Goal: Find specific fact

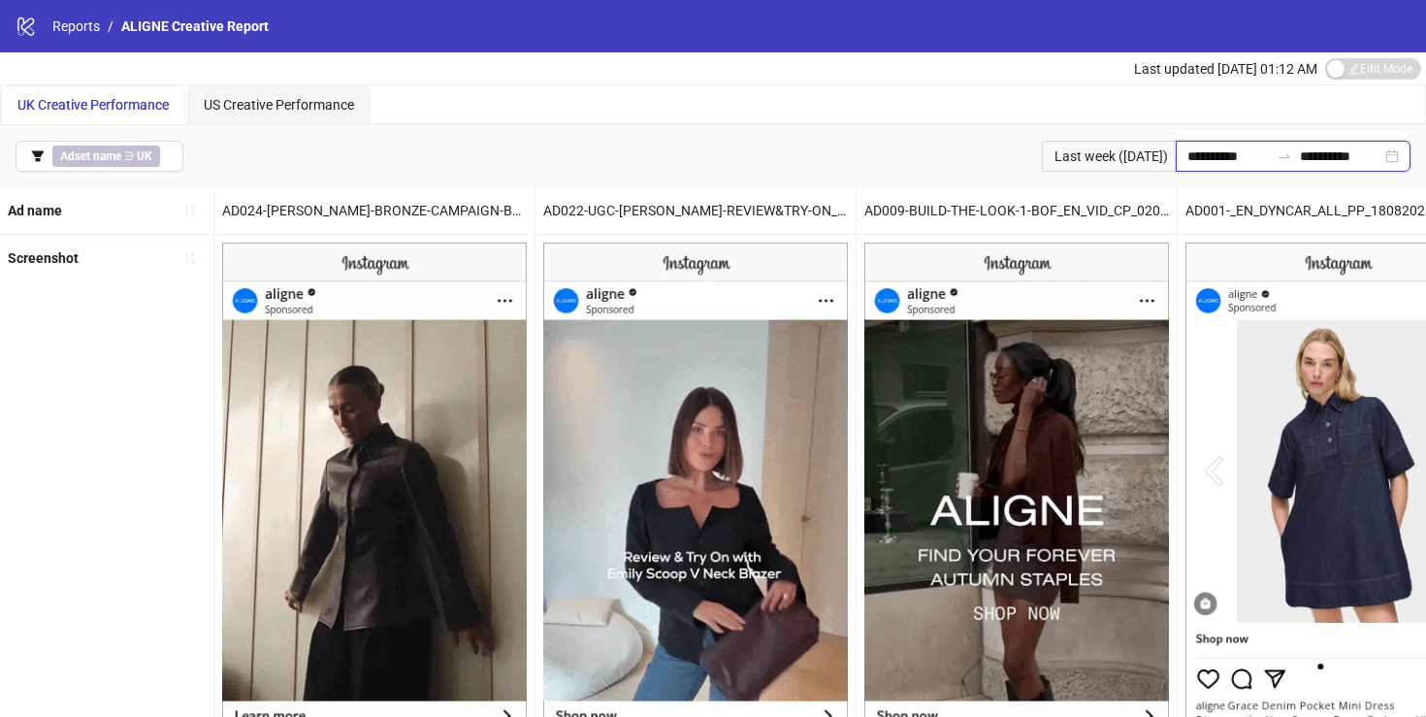
click at [1214, 152] on input "**********" at bounding box center [1229, 156] width 82 height 21
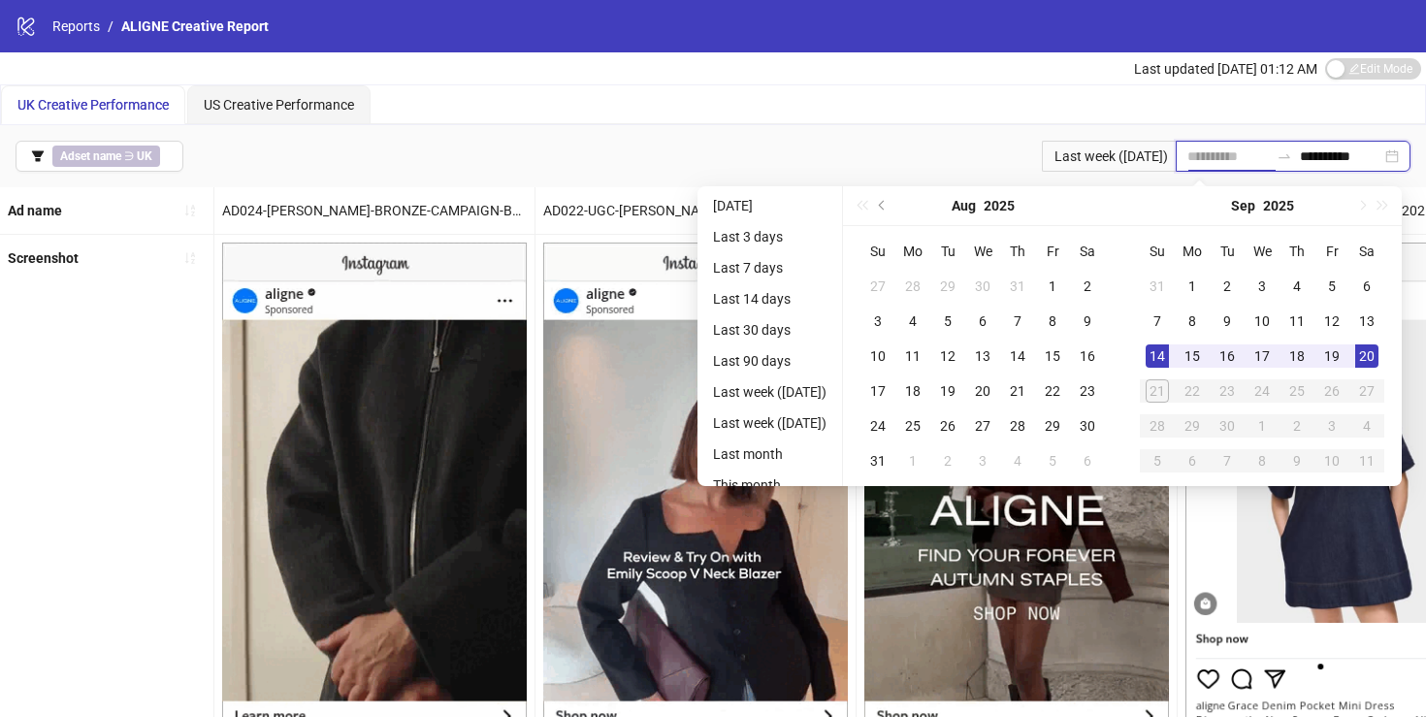
type input "**********"
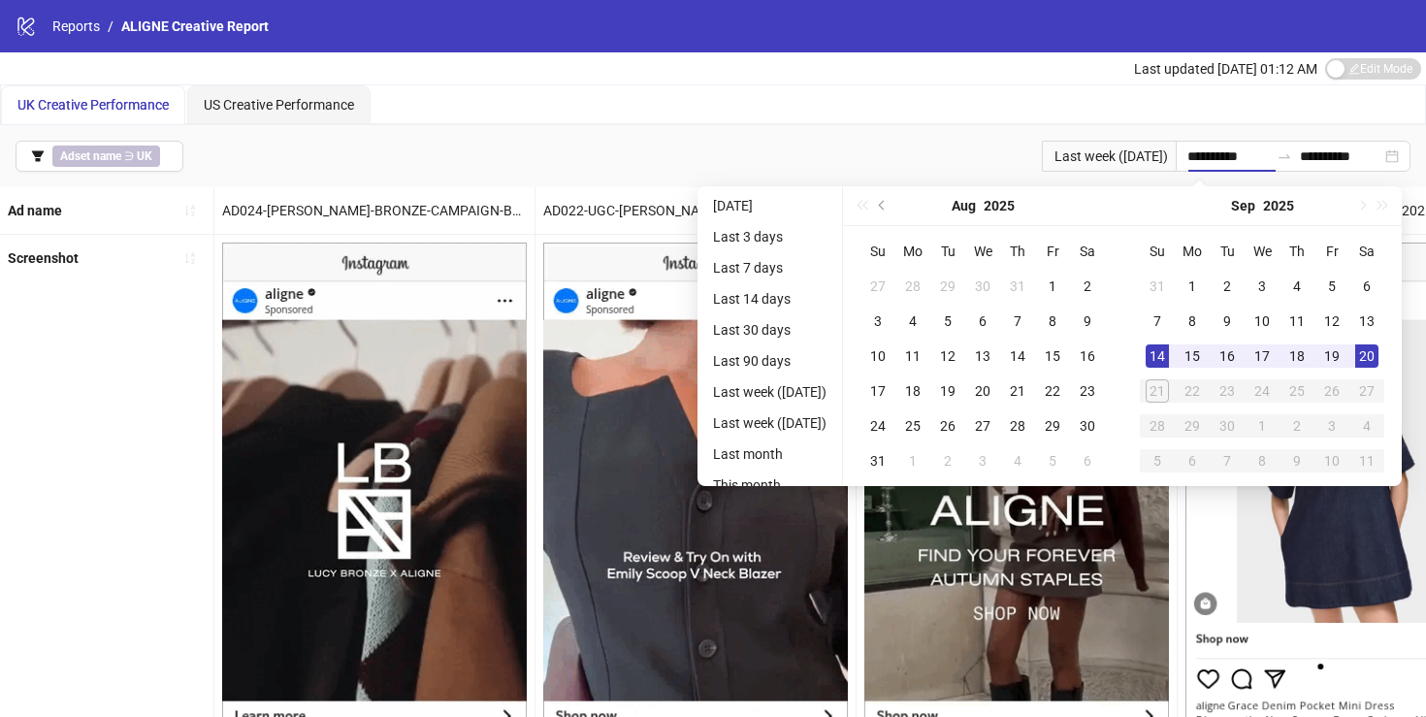
click at [1149, 103] on div "UK Creative Performance US Creative Performance" at bounding box center [713, 104] width 1424 height 39
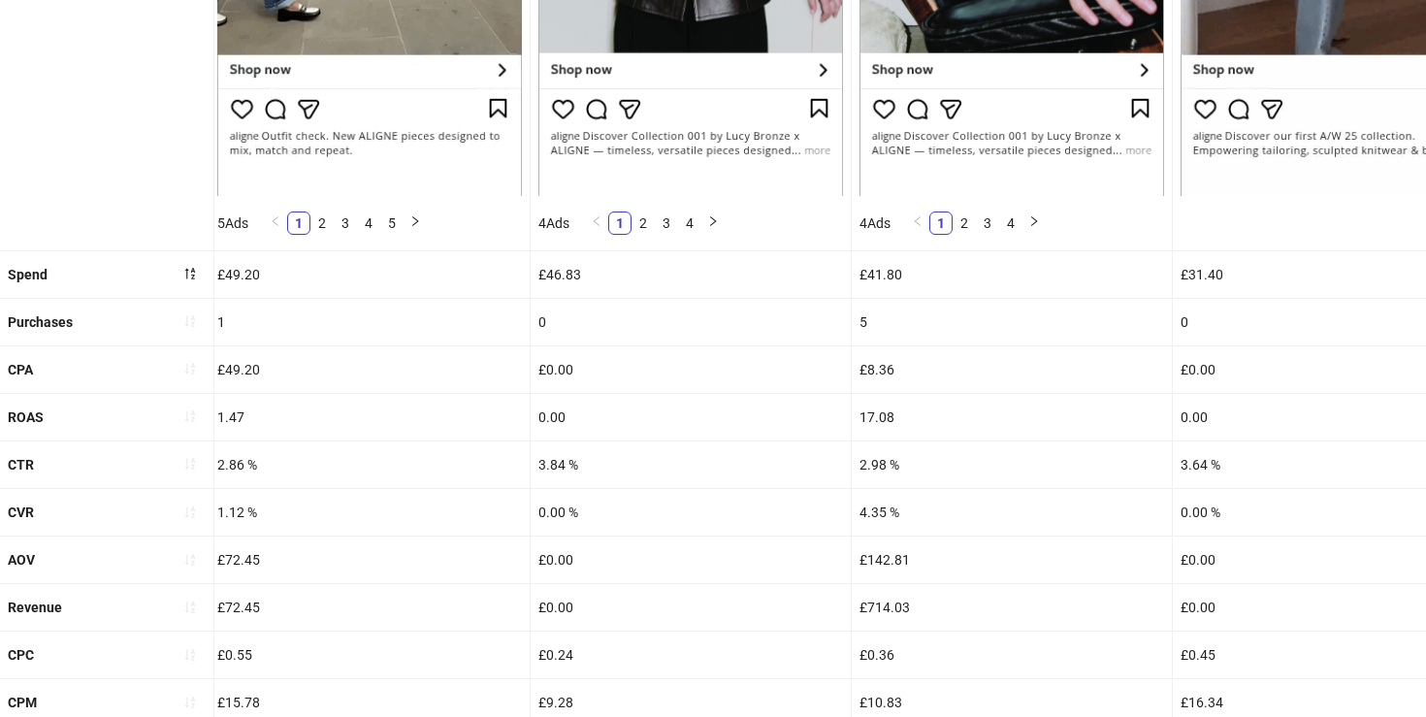
scroll to position [659, 0]
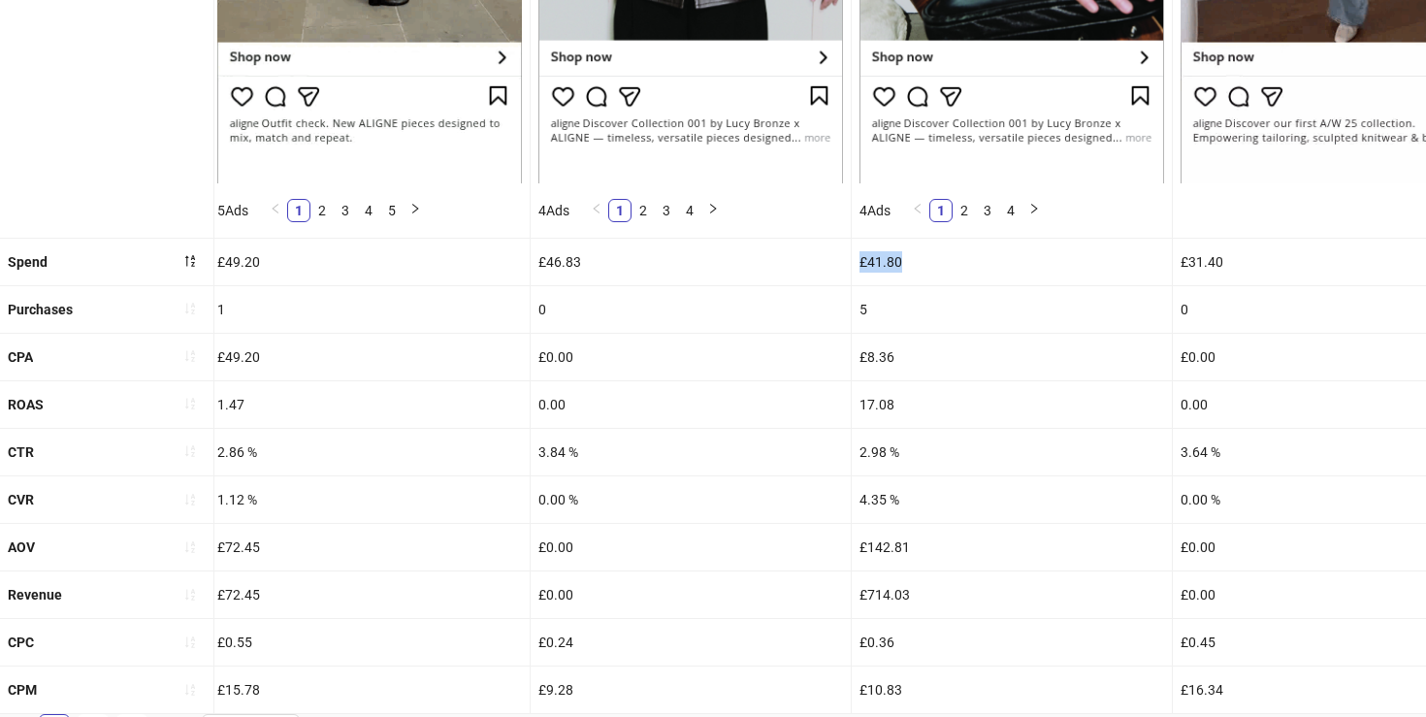
drag, startPoint x: 903, startPoint y: 259, endPoint x: 860, endPoint y: 249, distance: 44.7
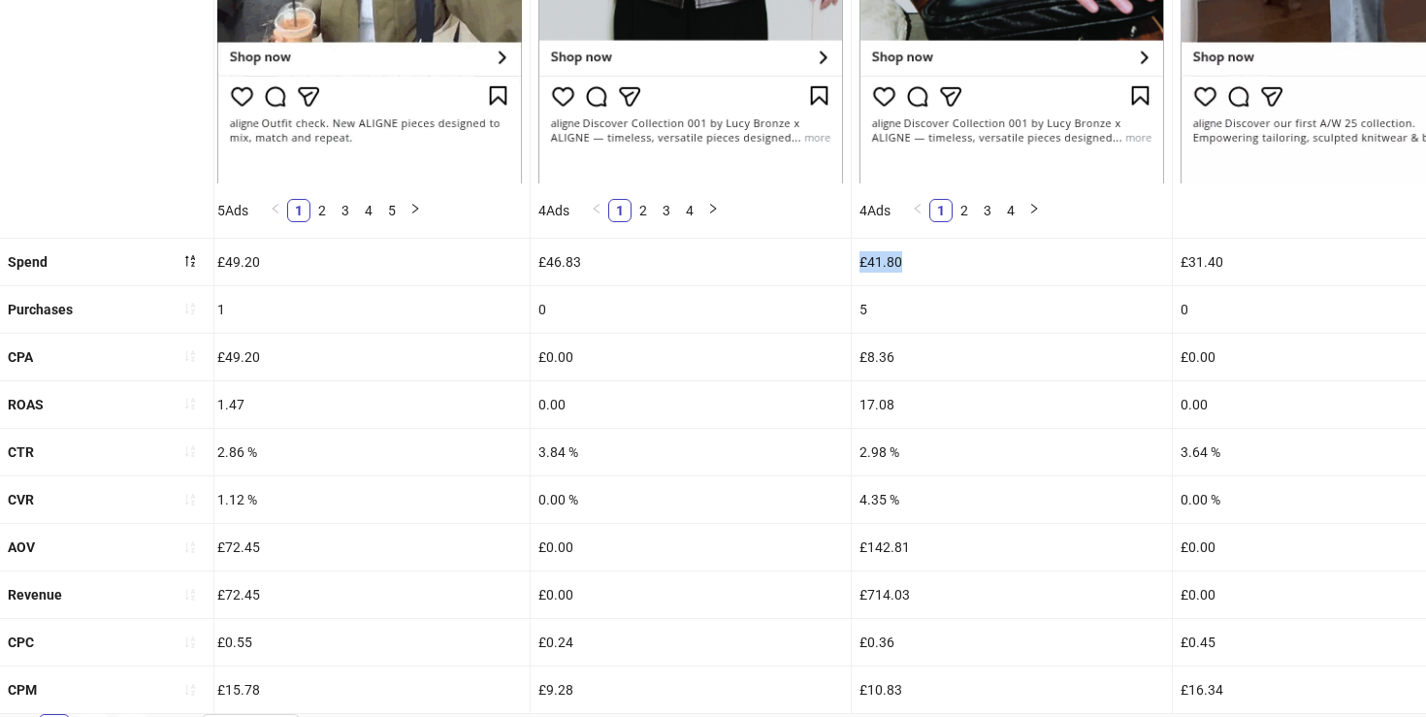
click at [860, 249] on div "£41.80" at bounding box center [1012, 262] width 320 height 47
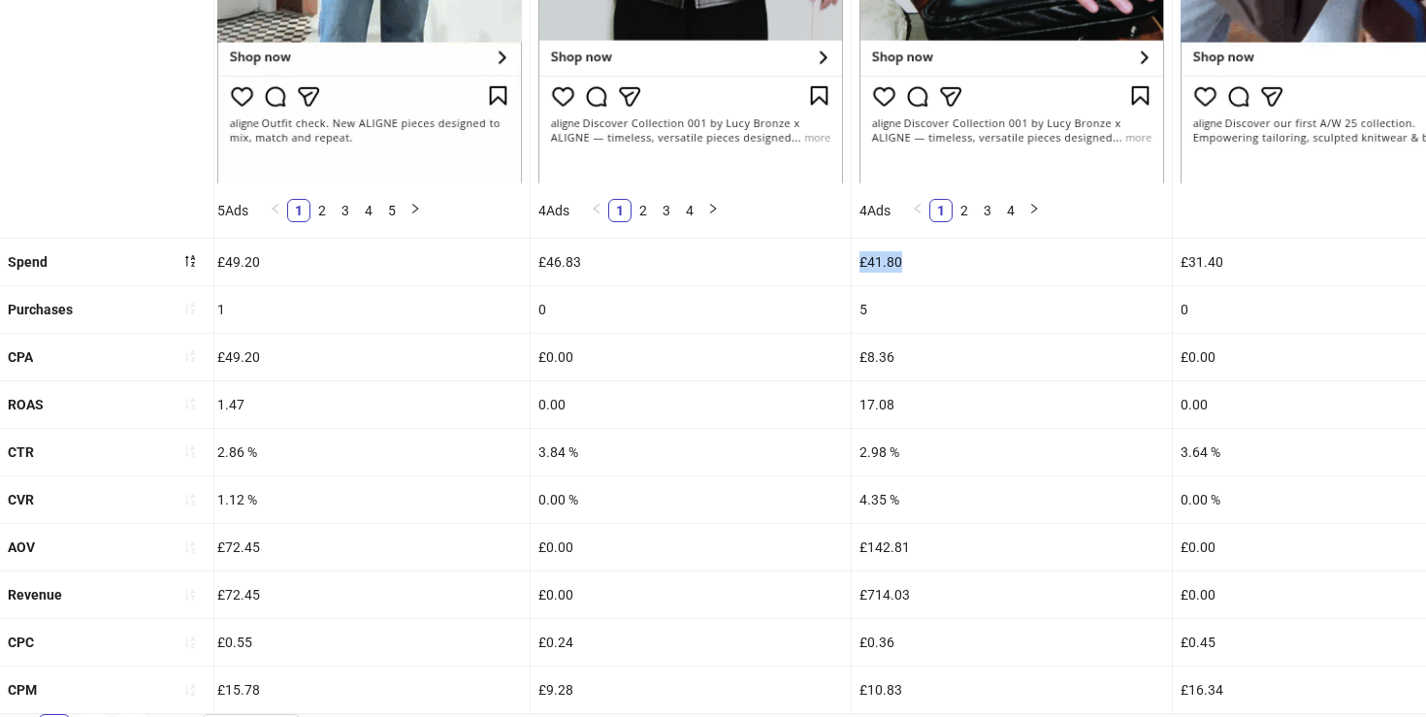
copy div "£41.80"
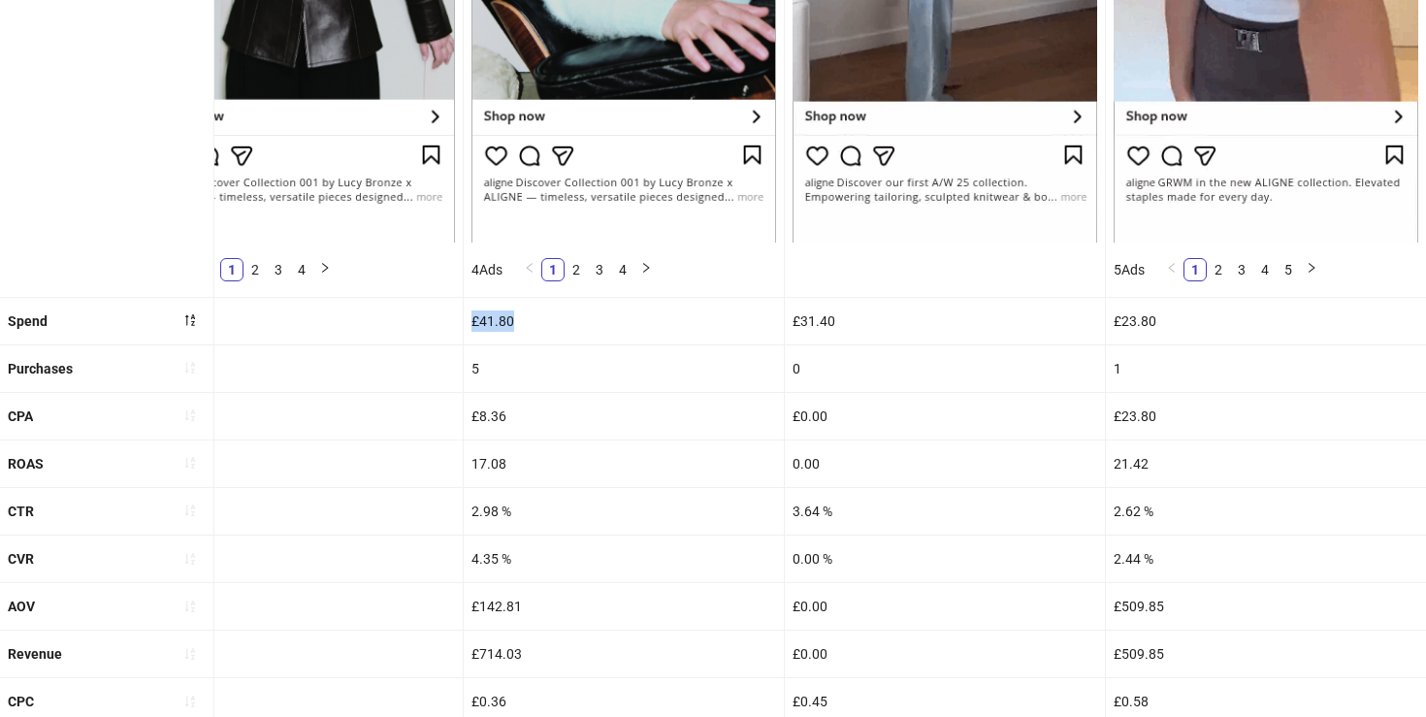
scroll to position [686, 0]
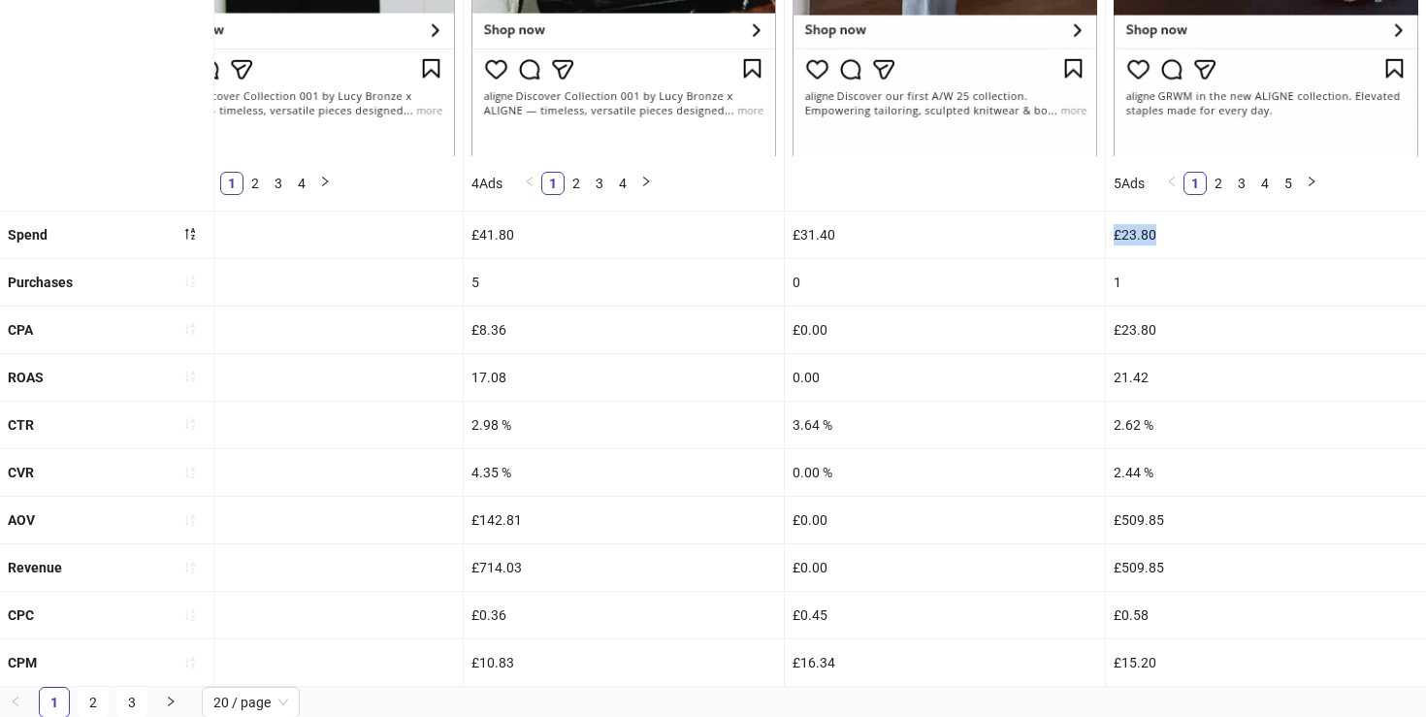
drag, startPoint x: 1163, startPoint y: 228, endPoint x: 1113, endPoint y: 228, distance: 50.5
click at [1113, 228] on div "£23.80" at bounding box center [1266, 235] width 320 height 47
copy div "£23.80"
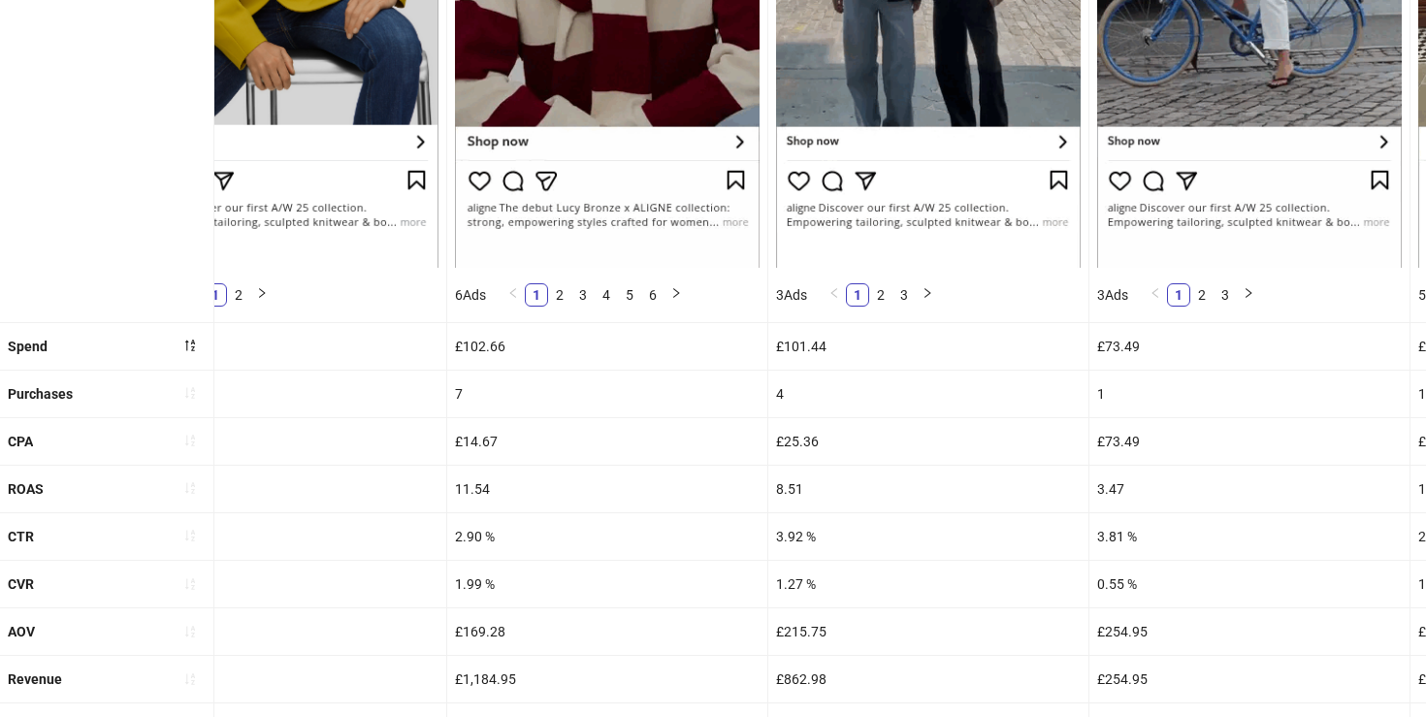
scroll to position [585, 0]
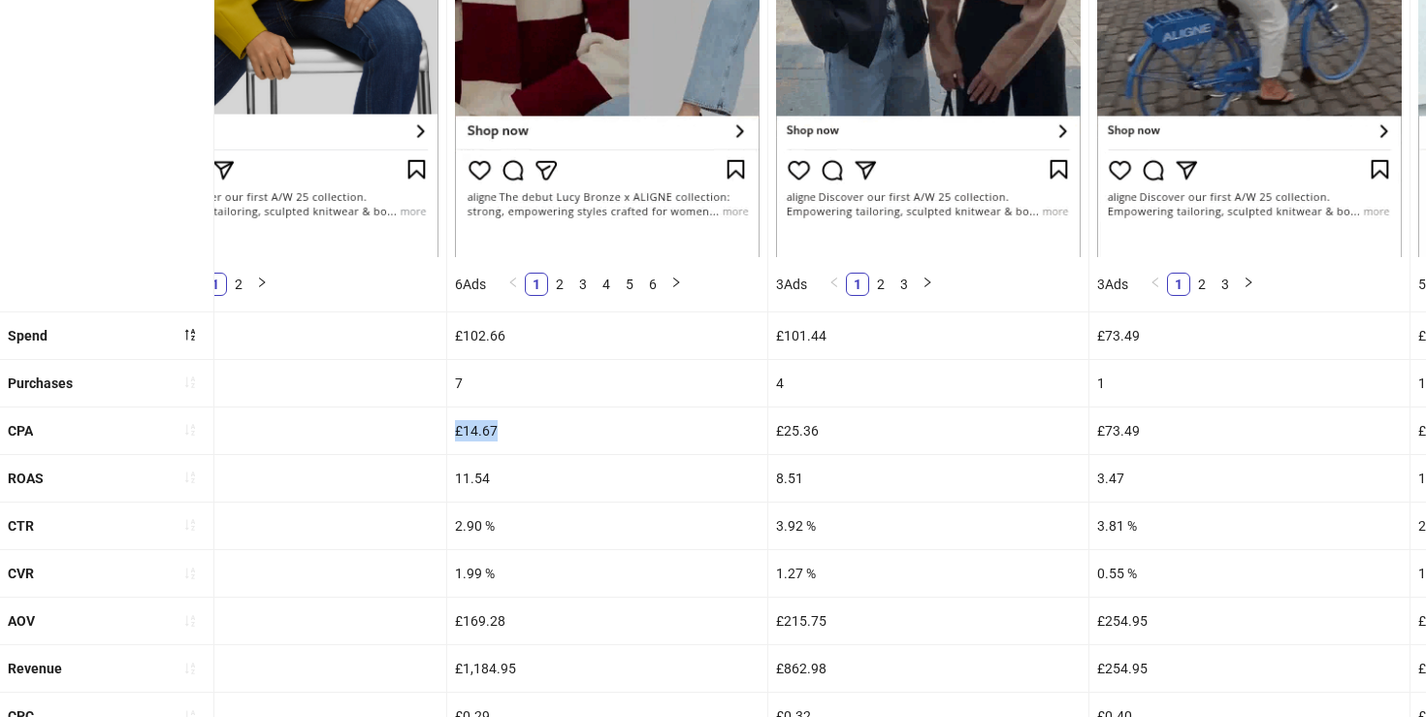
drag, startPoint x: 516, startPoint y: 431, endPoint x: 455, endPoint y: 424, distance: 61.5
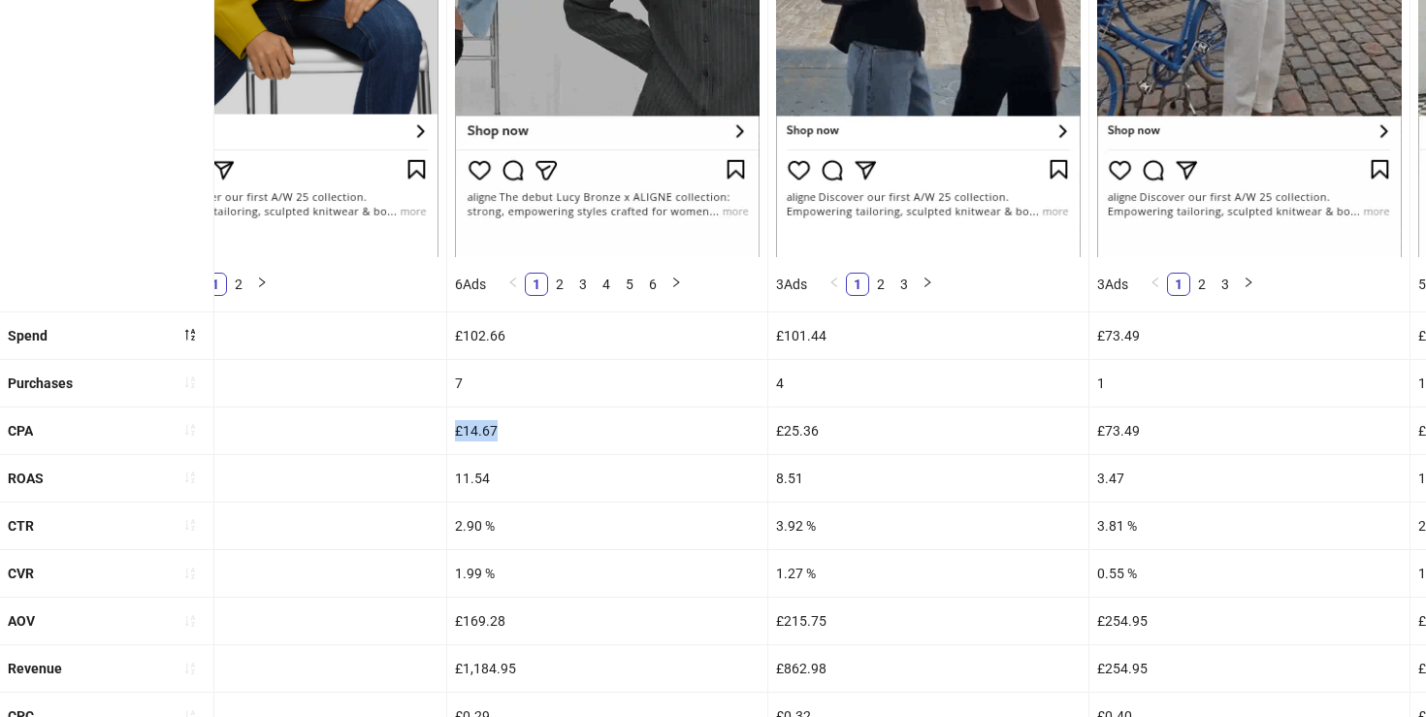
click at [455, 424] on div "£14.67" at bounding box center [607, 431] width 320 height 47
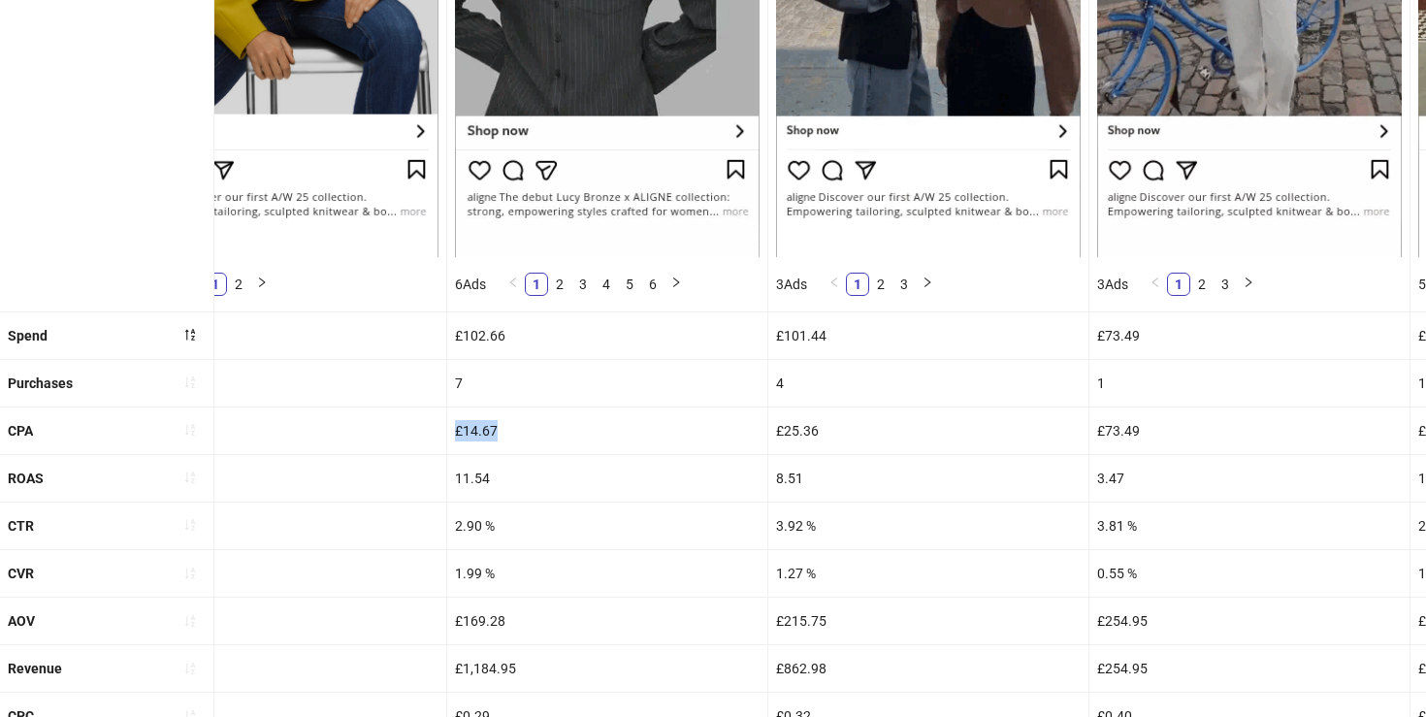
copy div "£14.67"
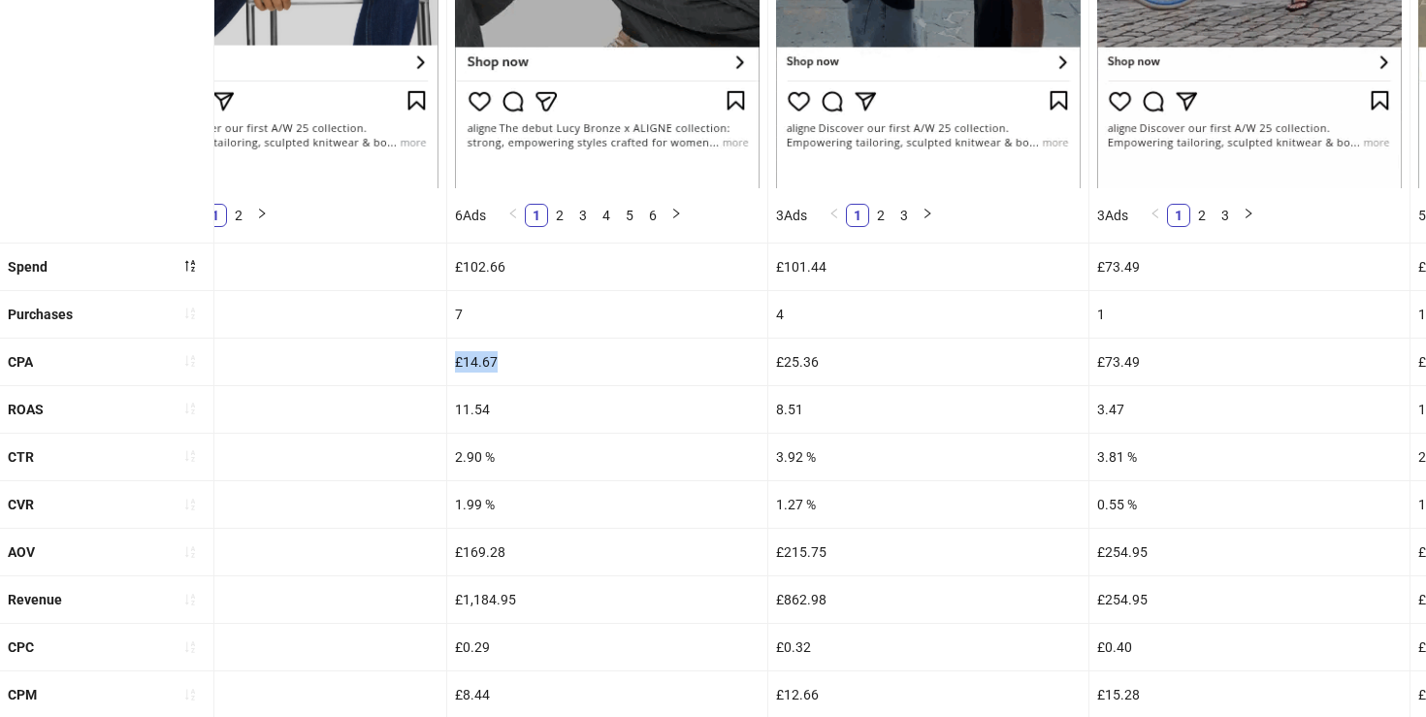
scroll to position [0, 0]
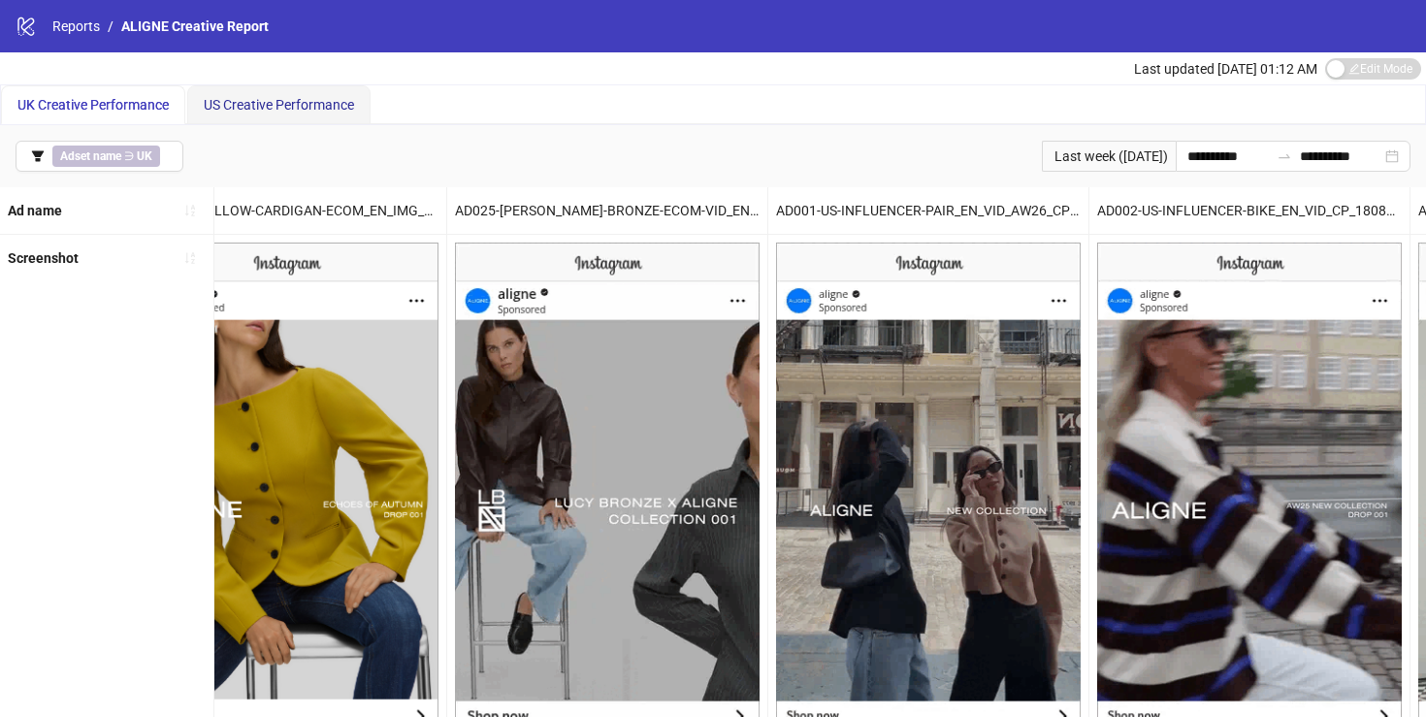
click at [252, 110] on span "US Creative Performance" at bounding box center [279, 105] width 150 height 16
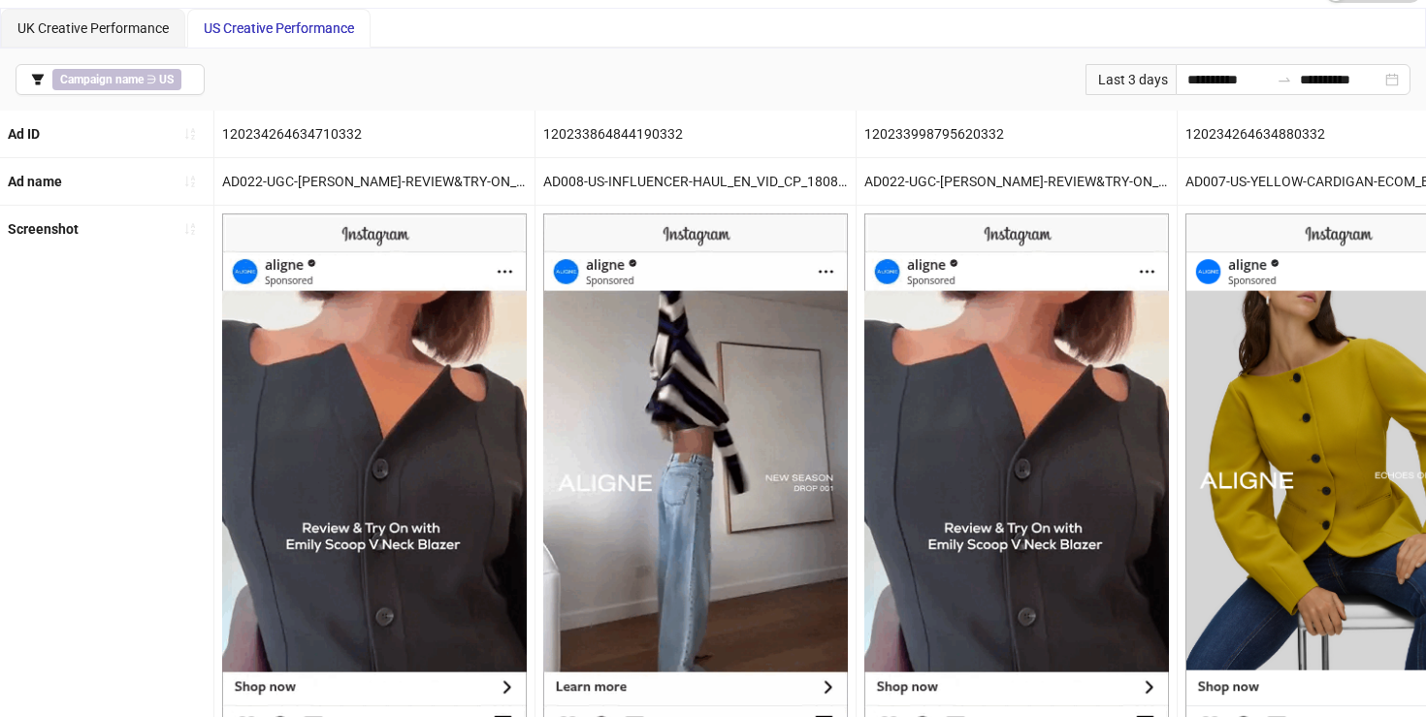
scroll to position [78, 0]
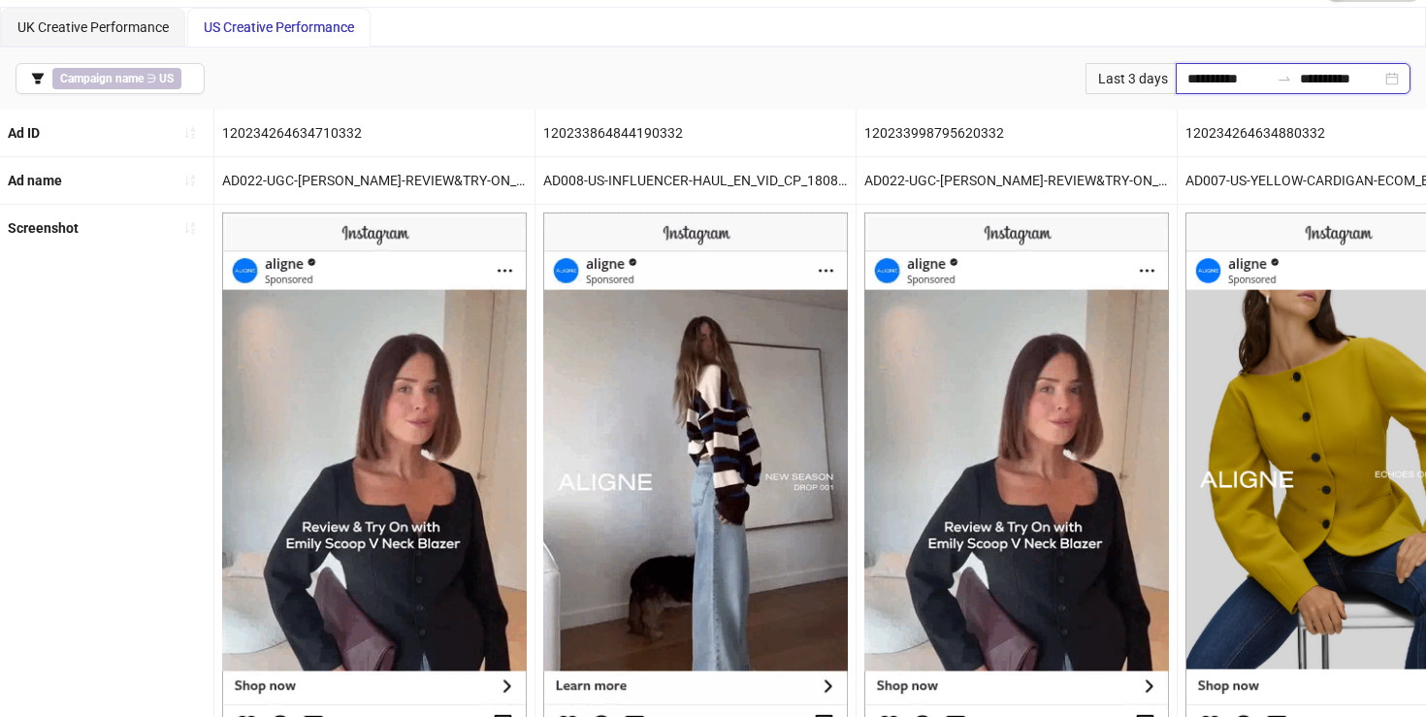
click at [1192, 82] on input "**********" at bounding box center [1229, 78] width 82 height 21
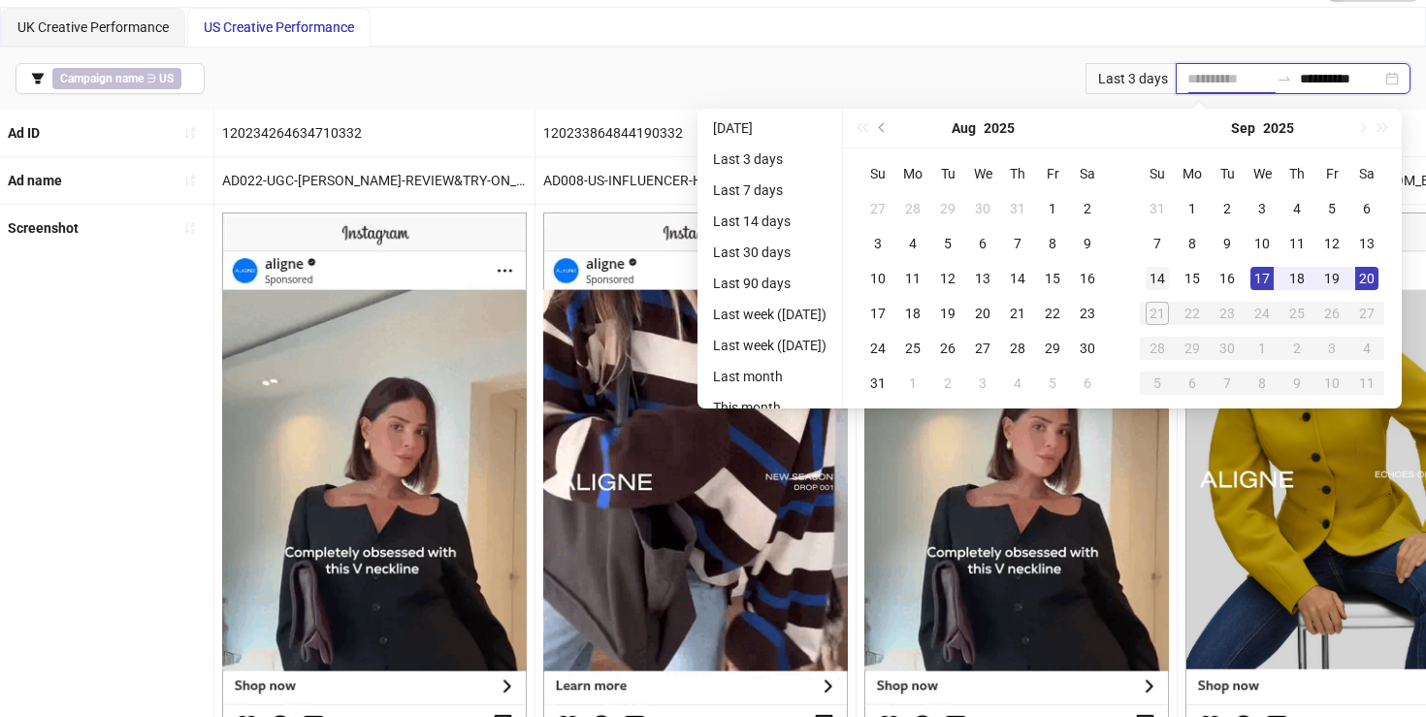
type input "**********"
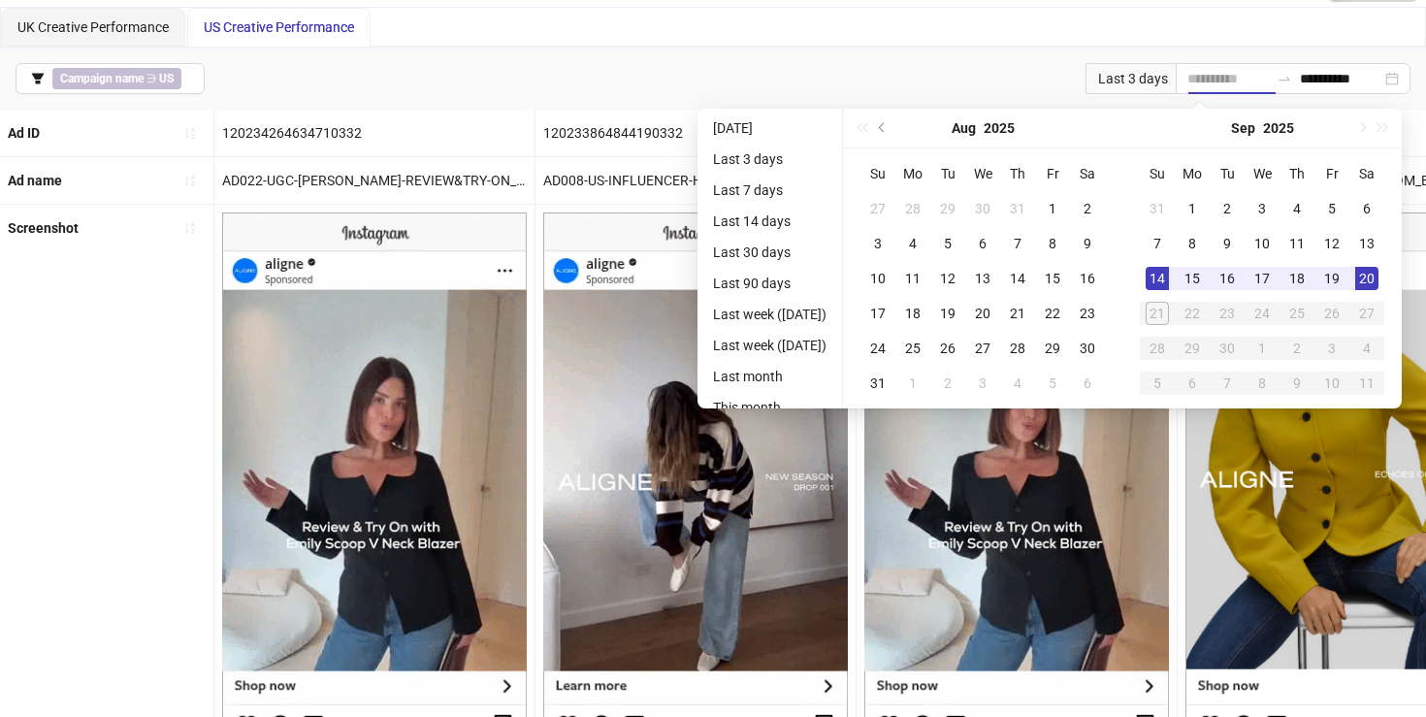
click at [1165, 271] on div "14" at bounding box center [1157, 278] width 23 height 23
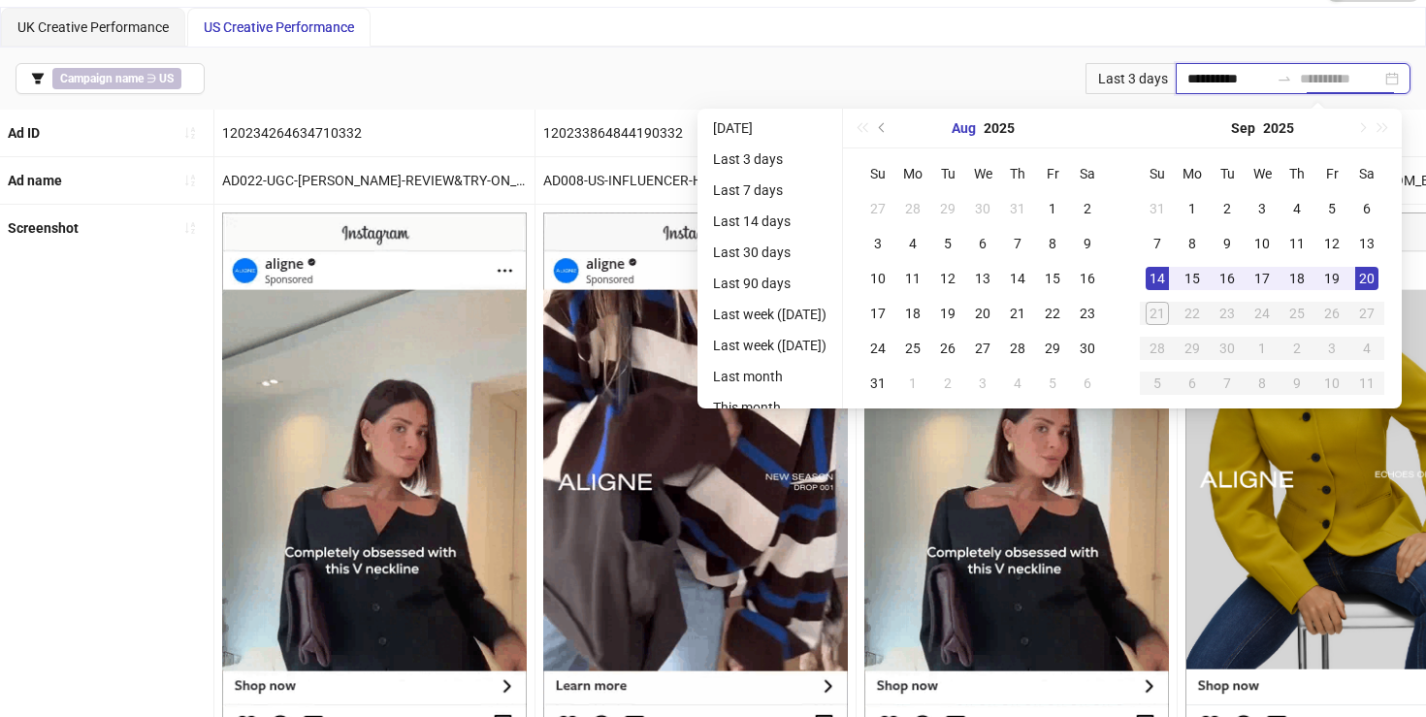
type input "**********"
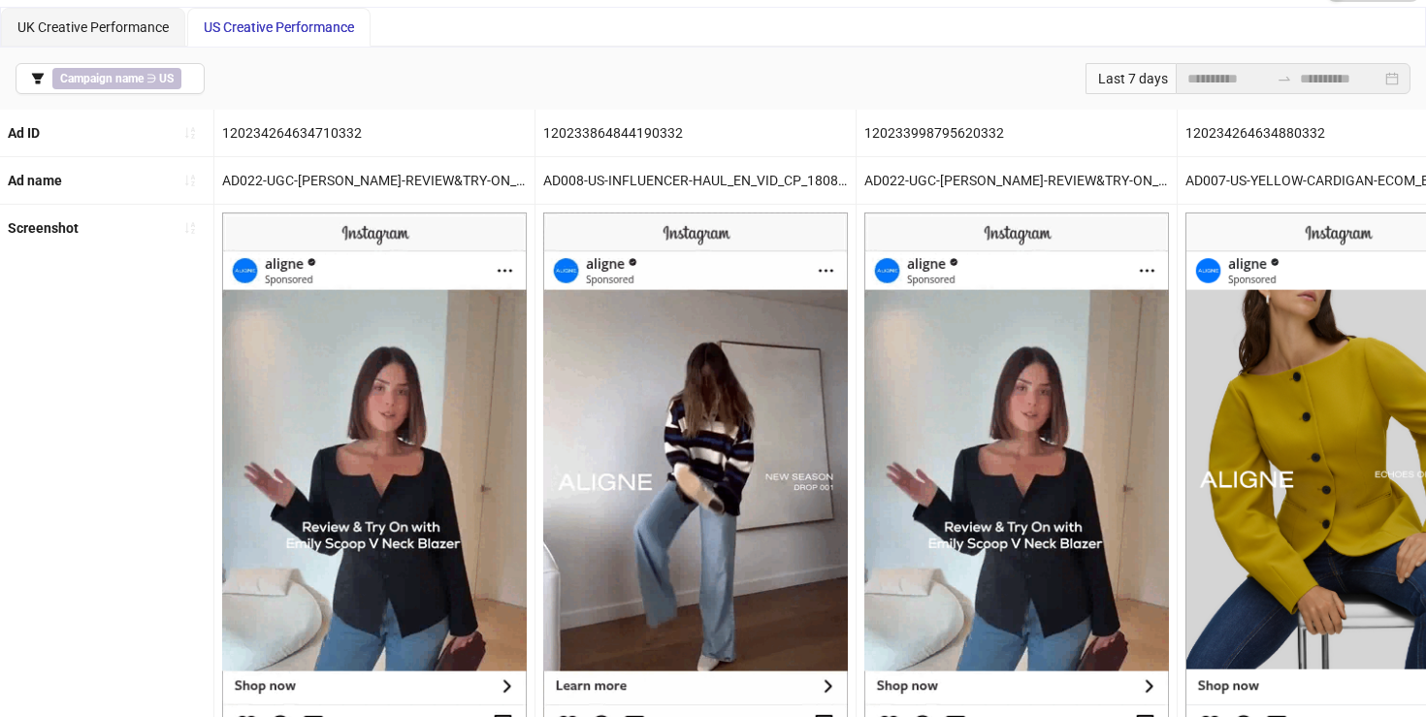
click at [947, 76] on div "**********" at bounding box center [713, 79] width 1426 height 62
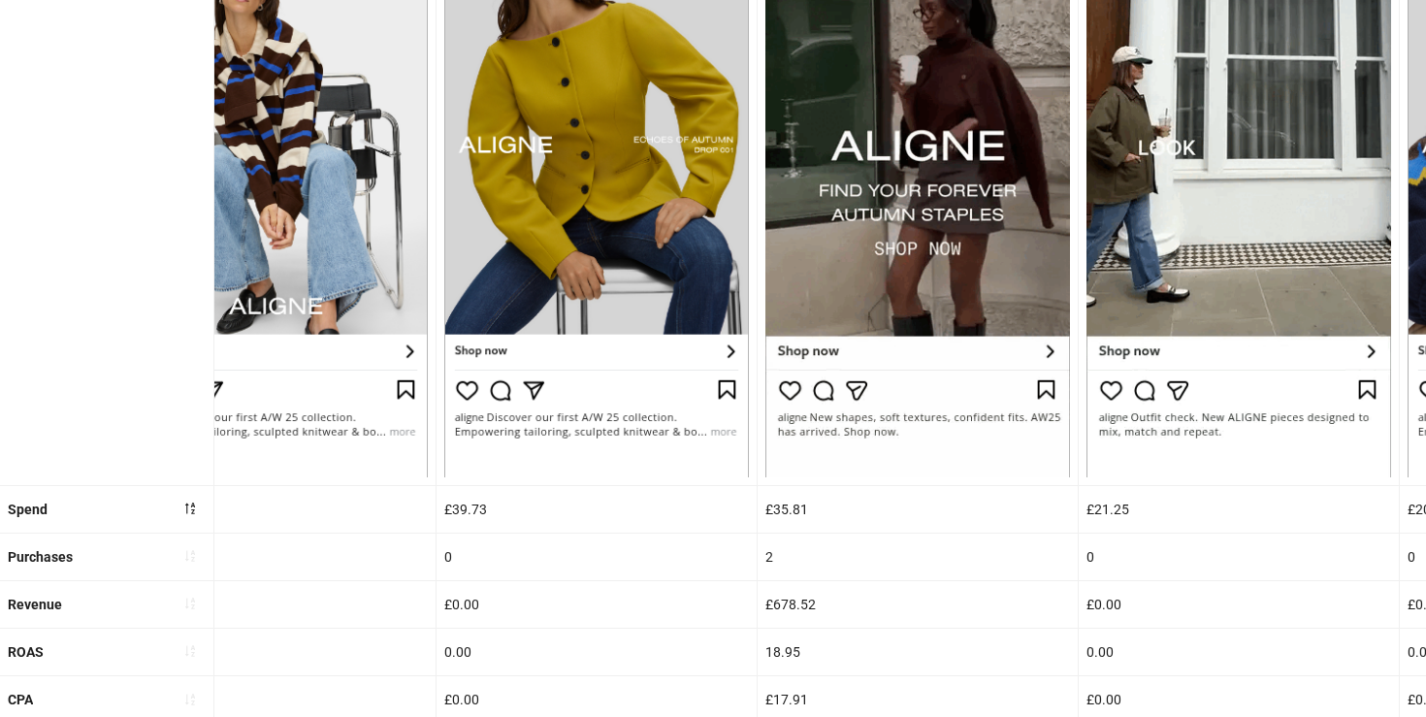
scroll to position [592, 0]
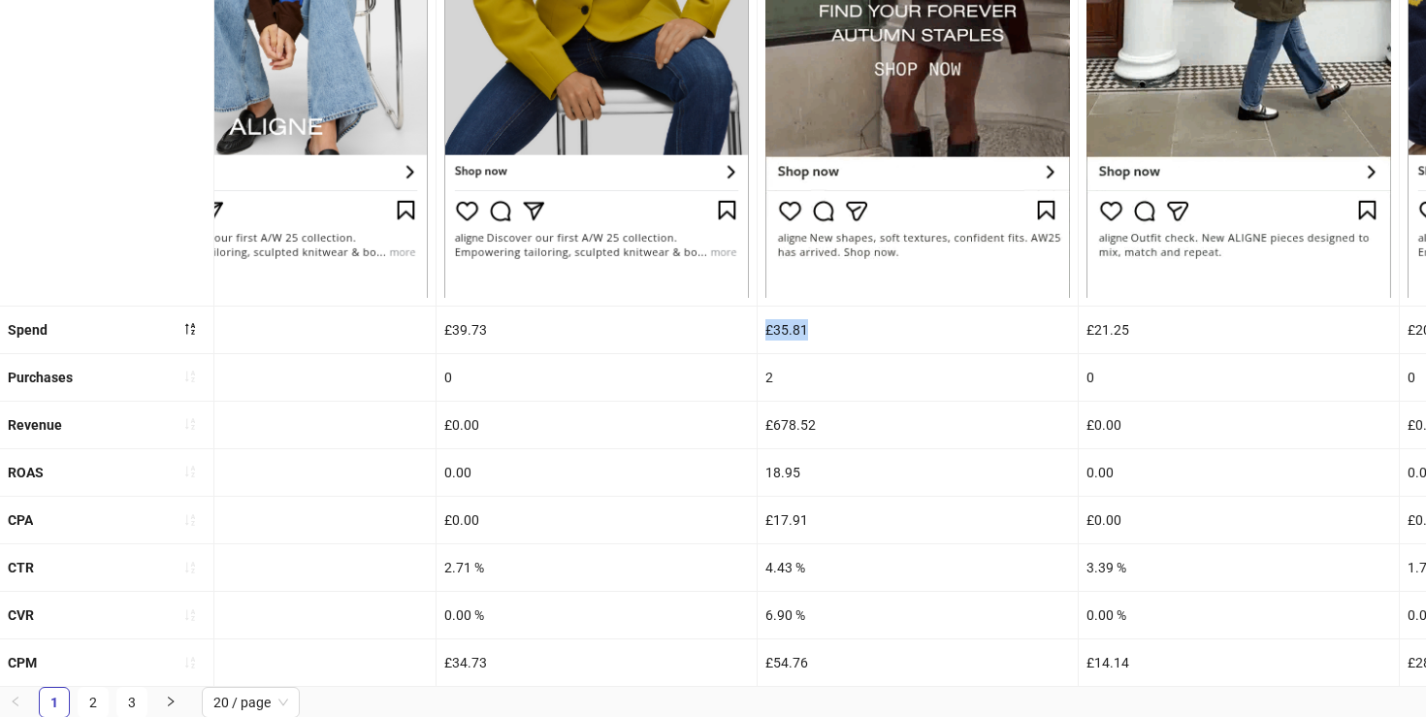
drag, startPoint x: 823, startPoint y: 331, endPoint x: 766, endPoint y: 330, distance: 57.3
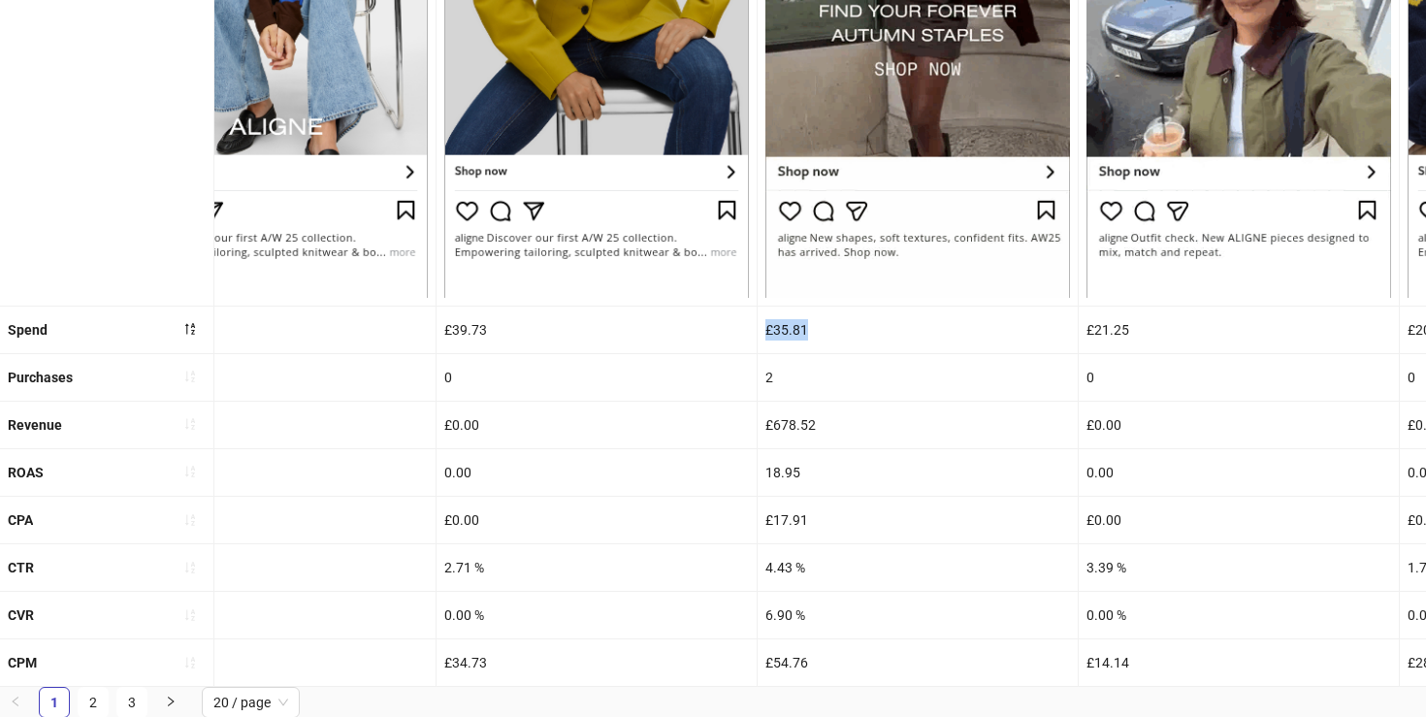
click at [766, 330] on div "£35.81" at bounding box center [918, 330] width 320 height 47
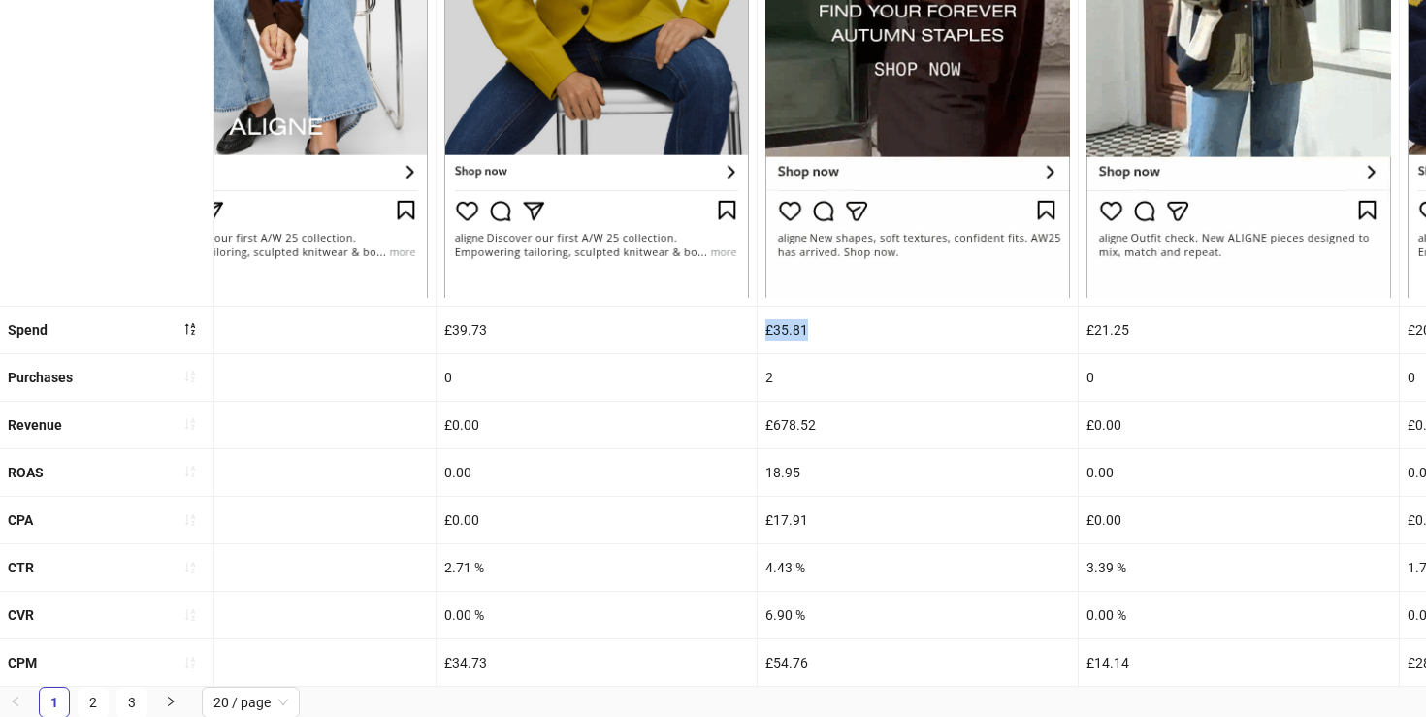
copy div "£35.81"
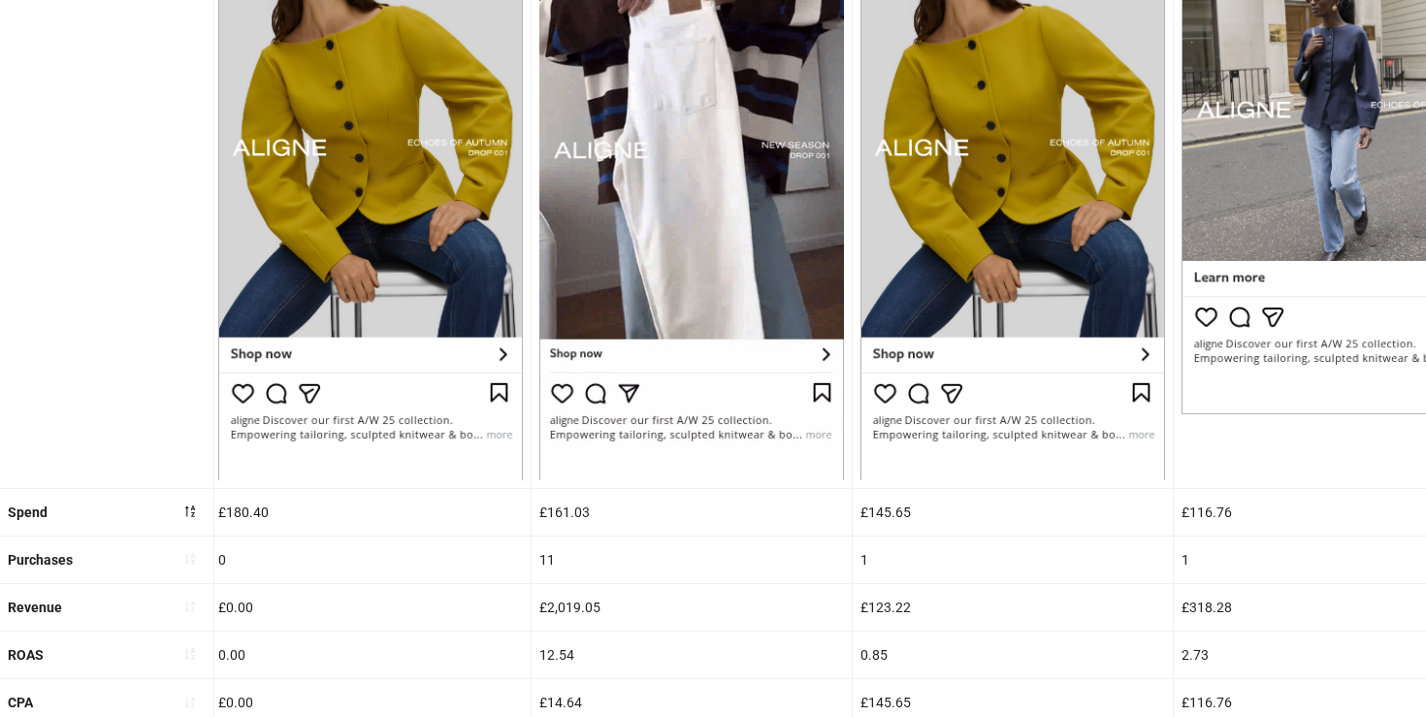
scroll to position [421, 0]
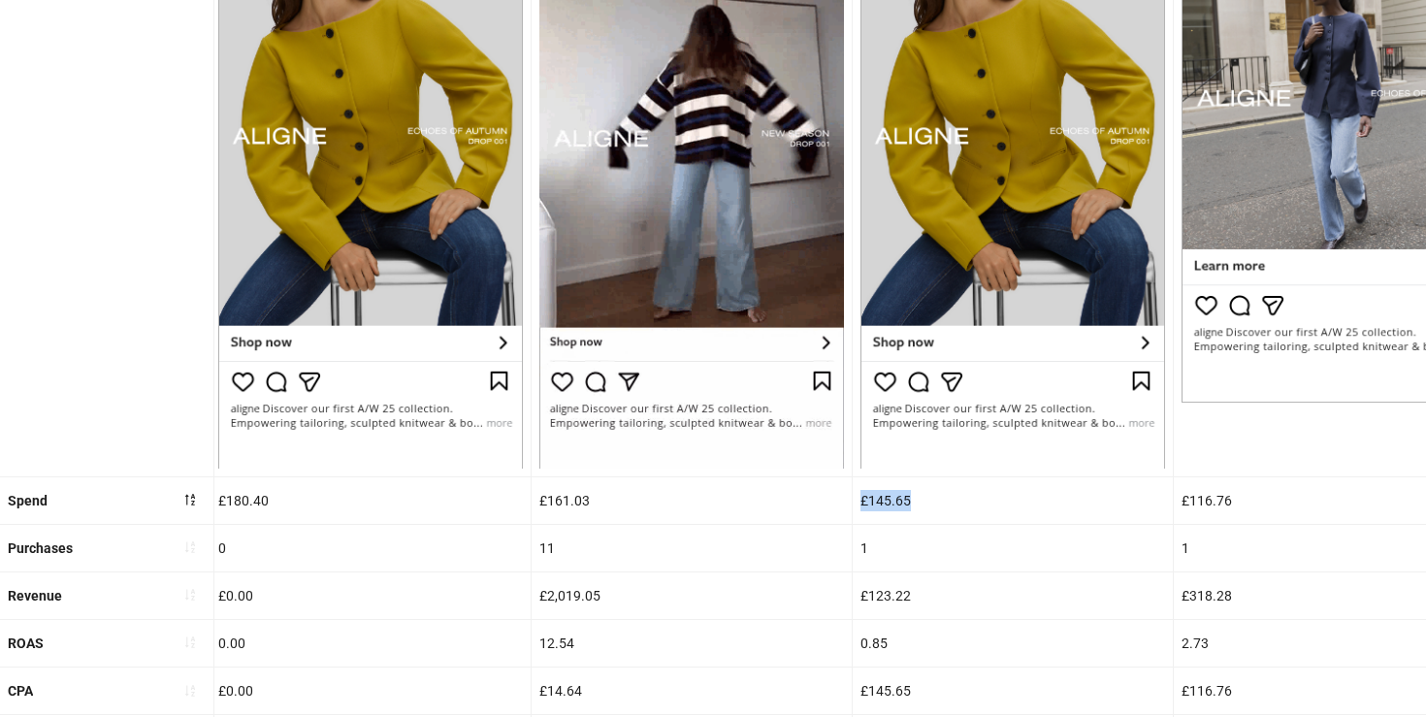
drag, startPoint x: 924, startPoint y: 500, endPoint x: 858, endPoint y: 497, distance: 66.0
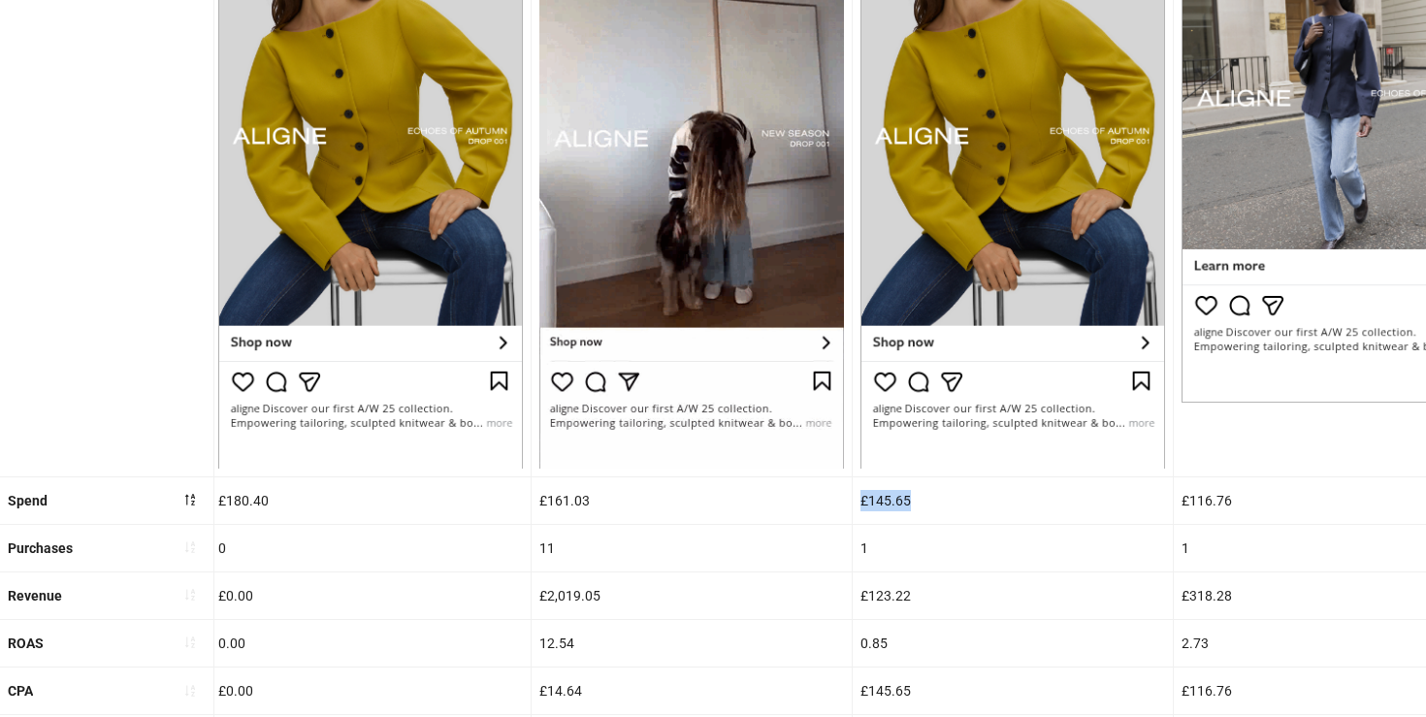
click at [858, 497] on div "£145.65" at bounding box center [1013, 500] width 320 height 47
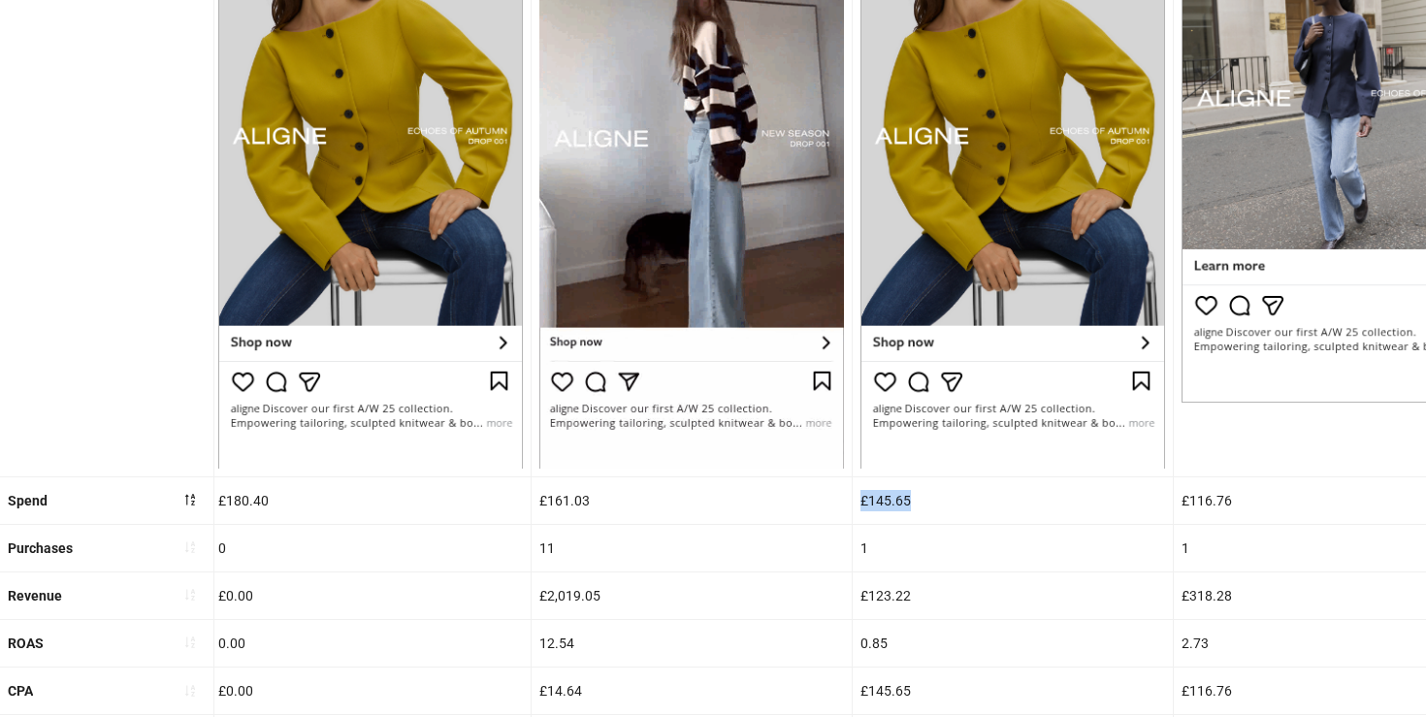
copy div "£145.65"
